Goal: Transaction & Acquisition: Purchase product/service

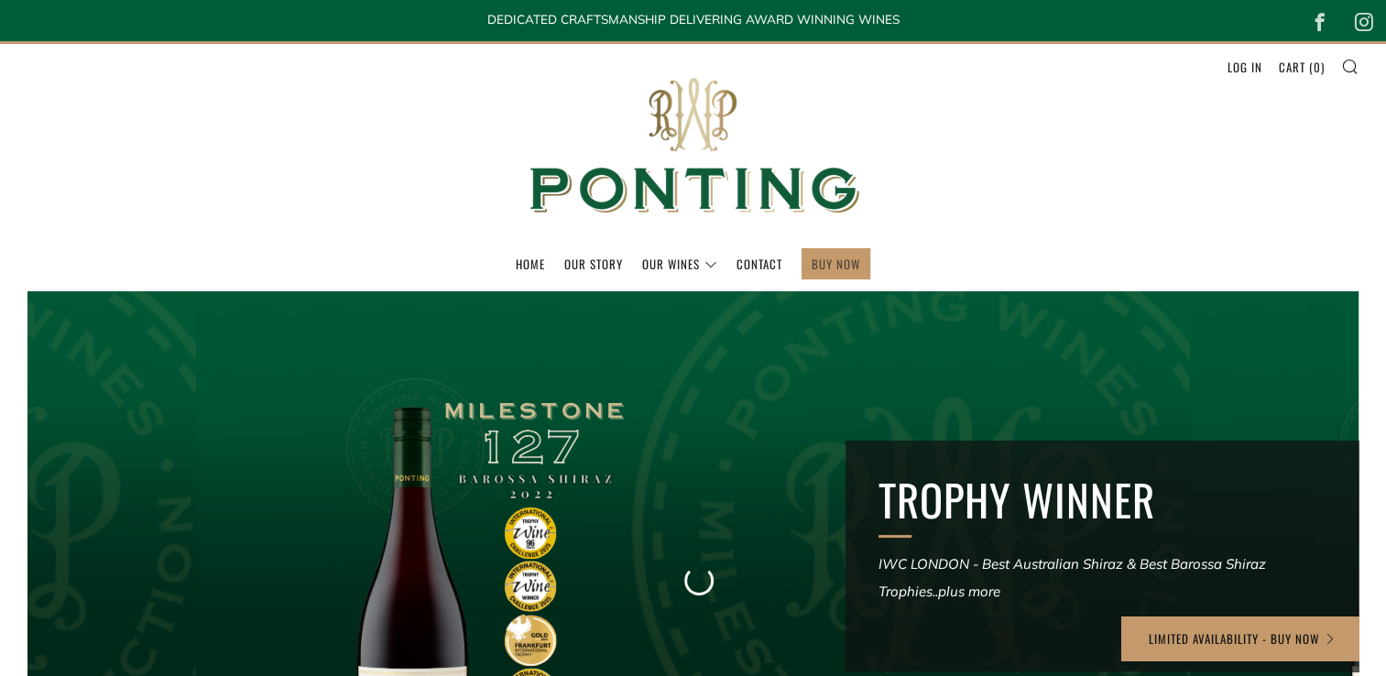
click at [836, 258] on link "BUY NOW" at bounding box center [836, 263] width 49 height 29
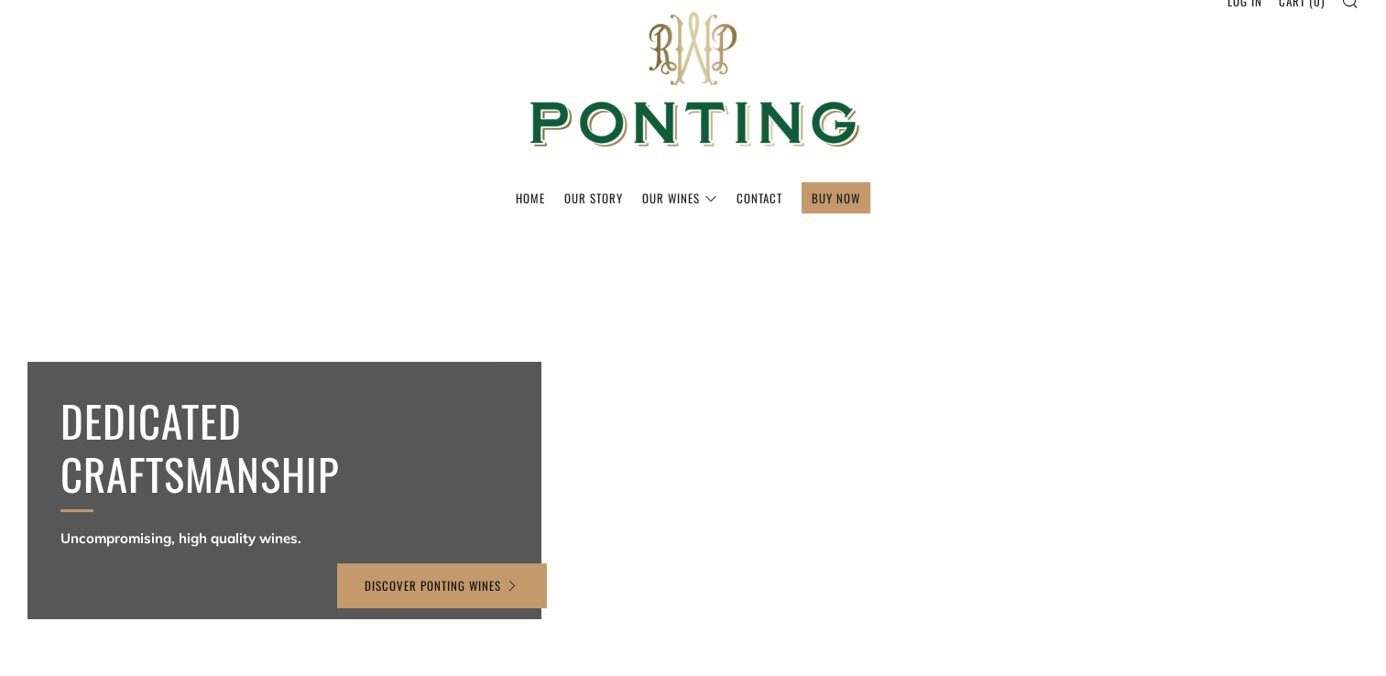
scroll to position [60, 0]
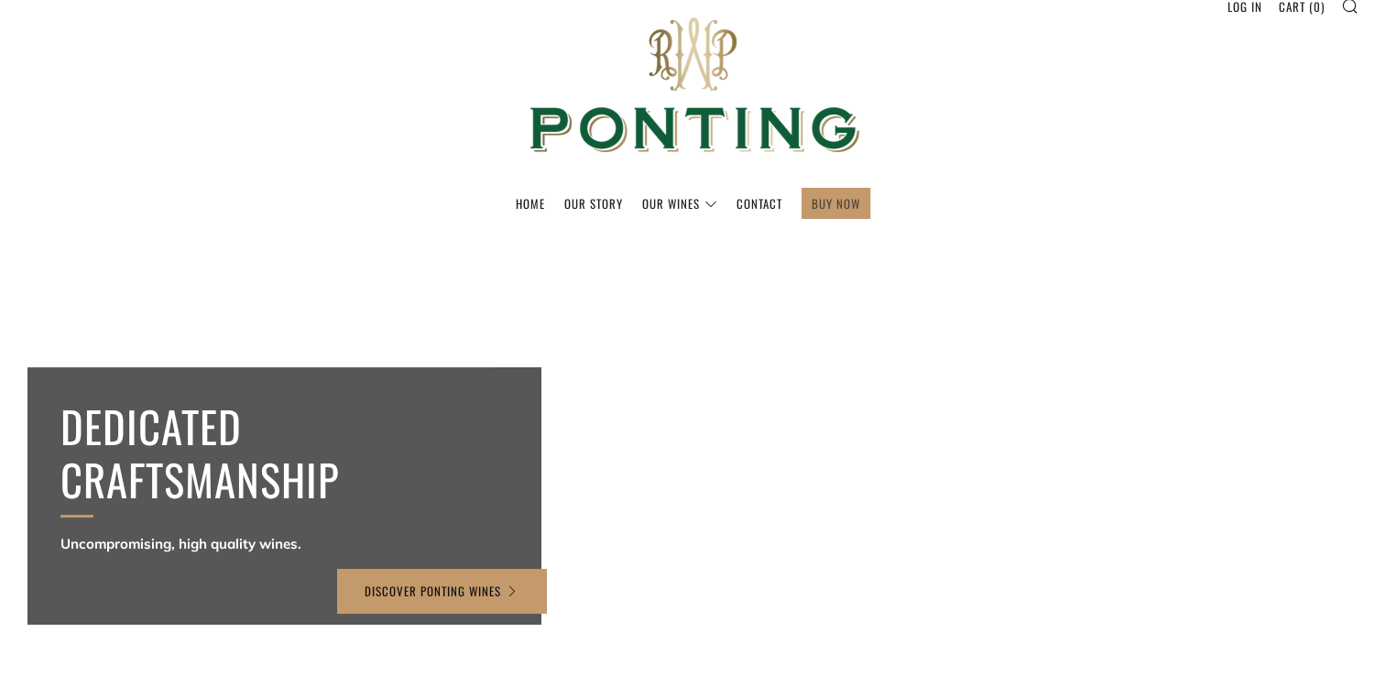
click at [839, 200] on link "BUY NOW" at bounding box center [836, 203] width 49 height 29
